Goal: Use online tool/utility: Utilize a website feature to perform a specific function

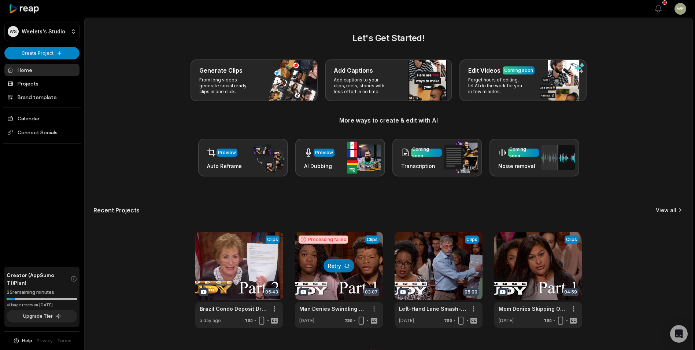
click at [672, 211] on link "View all" at bounding box center [666, 209] width 21 height 7
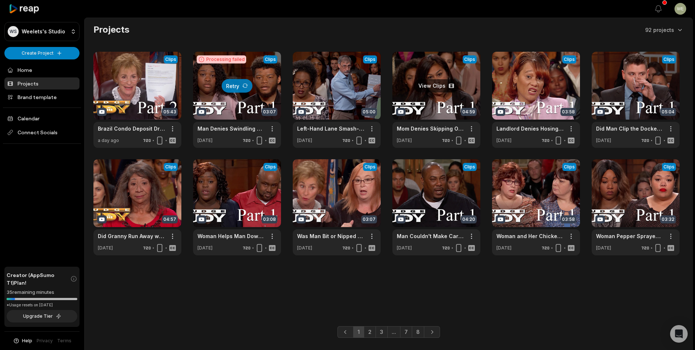
click at [450, 101] on link at bounding box center [436, 100] width 88 height 96
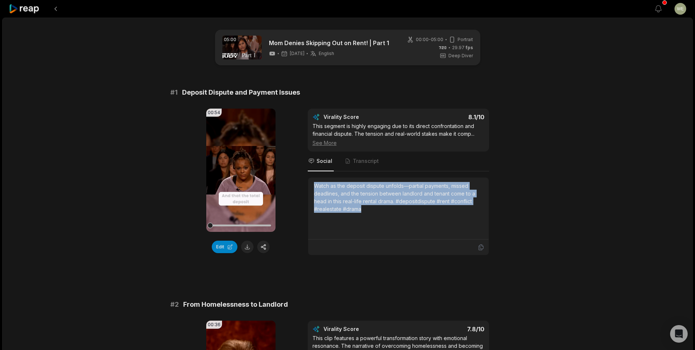
drag, startPoint x: 312, startPoint y: 184, endPoint x: 402, endPoint y: 209, distance: 93.2
click at [402, 209] on div "Watch as the deposit dispute unfolds—partial payments, missed deadlines, and th…" at bounding box center [398, 208] width 181 height 62
drag, startPoint x: 402, startPoint y: 209, endPoint x: 358, endPoint y: 196, distance: 46.1
copy div "Watch as the deposit dispute unfolds—partial payments, missed deadlines, and th…"
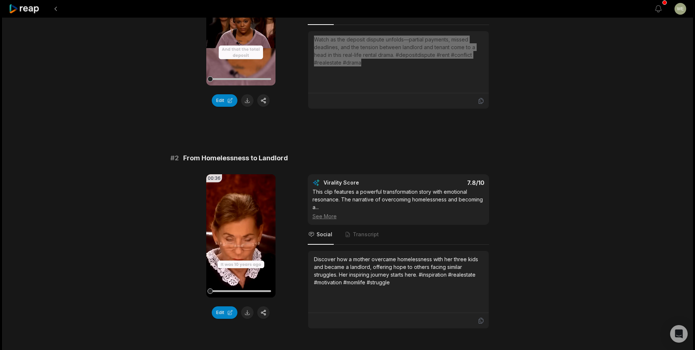
scroll to position [220, 0]
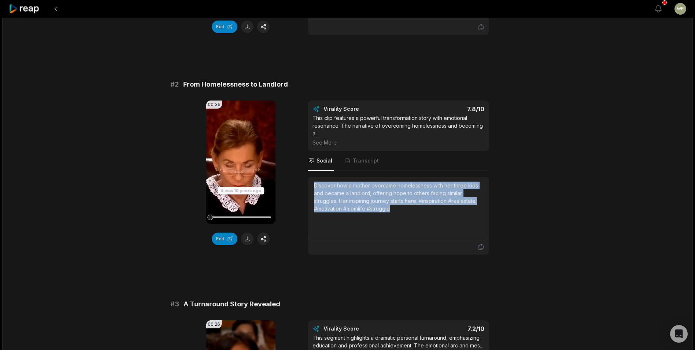
drag, startPoint x: 315, startPoint y: 184, endPoint x: 440, endPoint y: 222, distance: 131.3
click at [440, 222] on div "Discover how a mother overcame homelessness with her three kids and became a la…" at bounding box center [398, 207] width 169 height 53
copy div "Discover how a mother overcame homelessness with her three kids and became a la…"
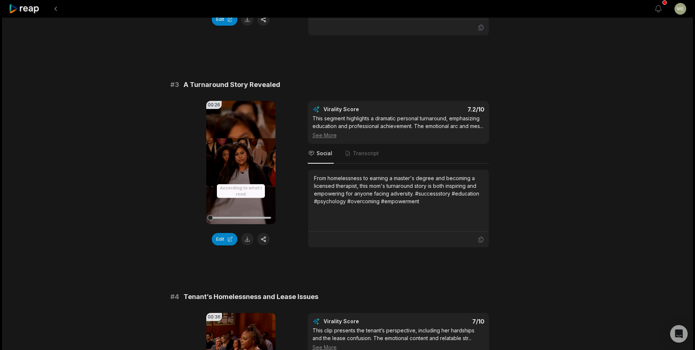
scroll to position [440, 0]
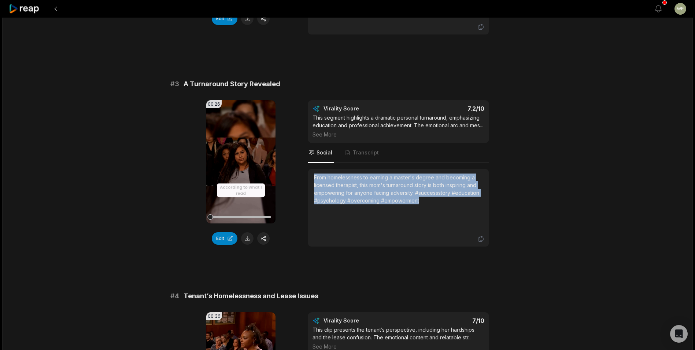
drag, startPoint x: 341, startPoint y: 180, endPoint x: 439, endPoint y: 203, distance: 100.9
click at [439, 203] on div "From homelessness to earning a master's degree and becoming a licensed therapis…" at bounding box center [398, 200] width 181 height 62
copy div "From homelessness to earning a master's degree and becoming a licensed therapis…"
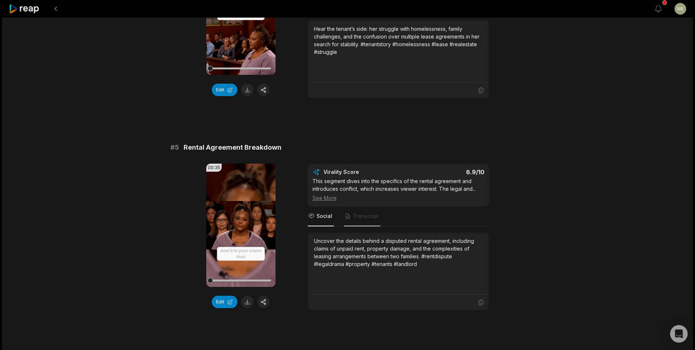
scroll to position [806, 0]
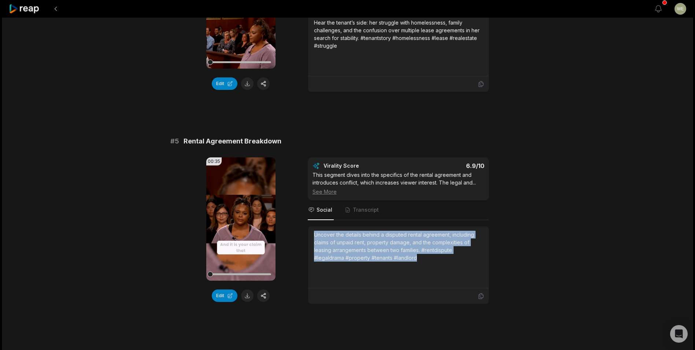
drag, startPoint x: 314, startPoint y: 233, endPoint x: 475, endPoint y: 263, distance: 164.0
click at [475, 263] on div "Uncover the details behind a disputed rental agreement, including claims of unp…" at bounding box center [398, 257] width 169 height 53
copy div "Uncover the details behind a disputed rental agreement, including claims of unp…"
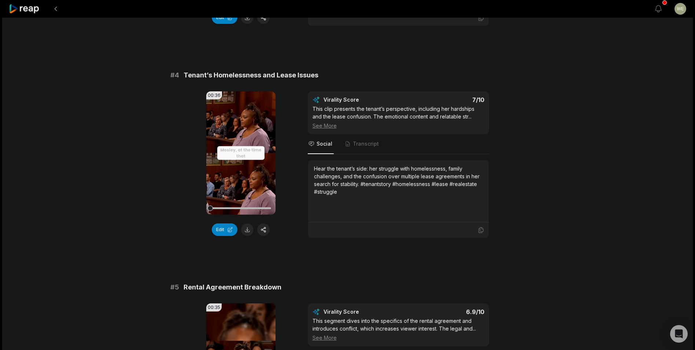
scroll to position [660, 0]
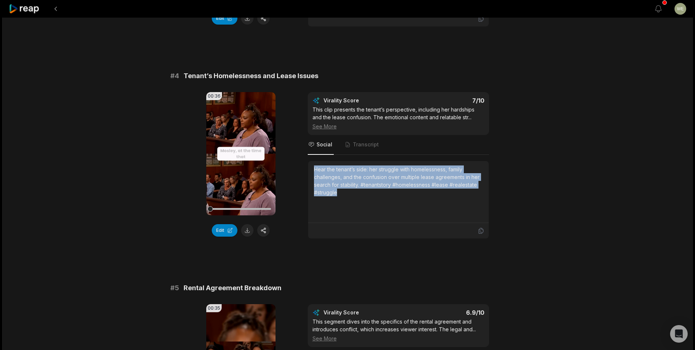
drag, startPoint x: 313, startPoint y: 168, endPoint x: 361, endPoint y: 195, distance: 54.6
click at [361, 195] on div "Hear the tenant’s side: her struggle with homelessness, family challenges, and …" at bounding box center [398, 192] width 181 height 62
drag, startPoint x: 361, startPoint y: 195, endPoint x: 328, endPoint y: 182, distance: 34.6
copy div "Hear the tenant’s side: her struggle with homelessness, family challenges, and …"
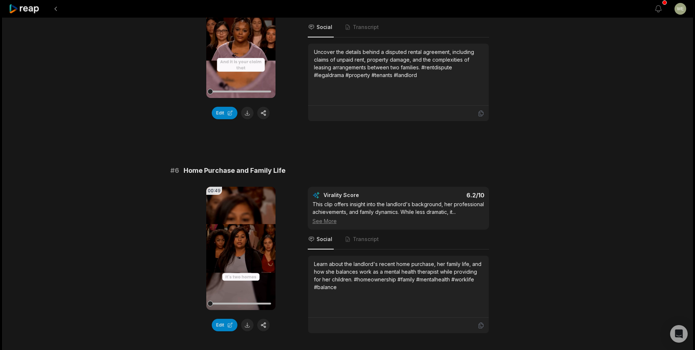
scroll to position [989, 0]
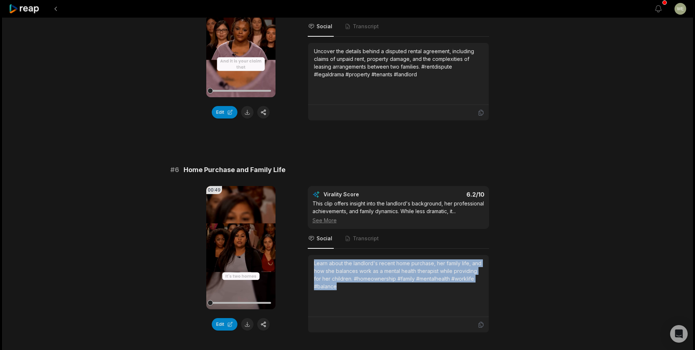
drag, startPoint x: 313, startPoint y: 262, endPoint x: 352, endPoint y: 283, distance: 44.4
click at [352, 283] on div "Learn about the landlord's recent home purchase, her family life, and how she b…" at bounding box center [398, 286] width 181 height 62
drag, startPoint x: 352, startPoint y: 283, endPoint x: 329, endPoint y: 274, distance: 24.1
copy div "Learn about the landlord's recent home purchase, her family life, and how she b…"
click at [40, 9] on icon at bounding box center [24, 9] width 31 height 10
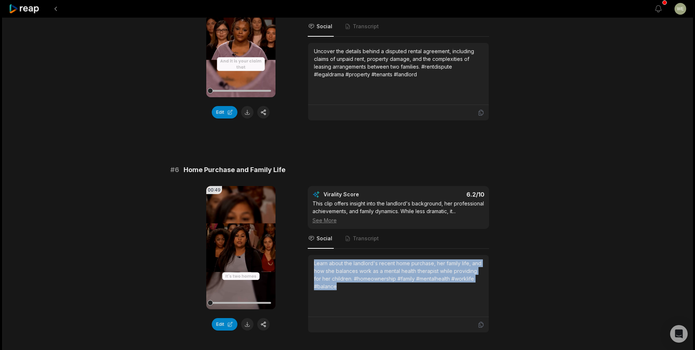
scroll to position [16, 0]
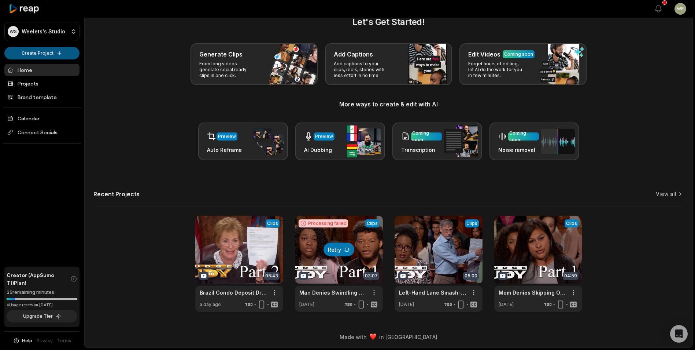
click at [41, 52] on html "WS Weelets's Studio Create Project Home Projects Brand template Calendar Connec…" at bounding box center [347, 159] width 695 height 350
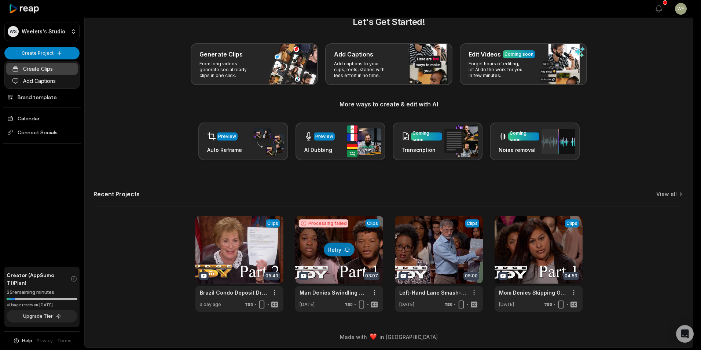
click at [47, 68] on link "Create Clips" at bounding box center [41, 69] width 71 height 12
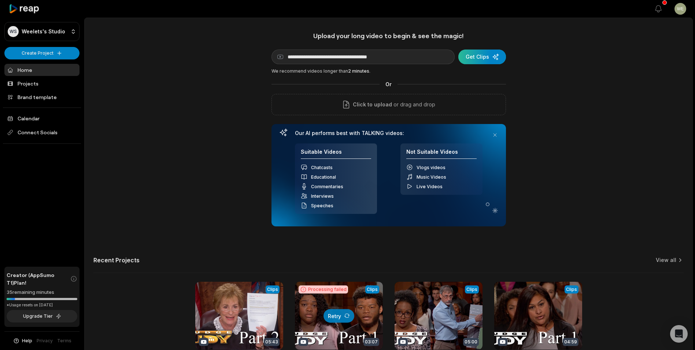
type input "**********"
click at [480, 58] on div "submit" at bounding box center [482, 56] width 48 height 15
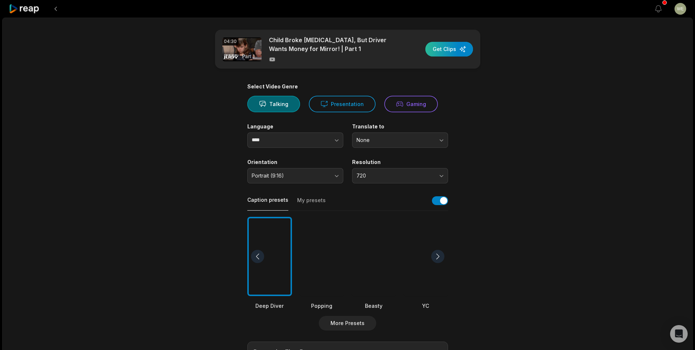
click at [450, 51] on div "button" at bounding box center [449, 49] width 48 height 15
